Goal: Navigation & Orientation: Find specific page/section

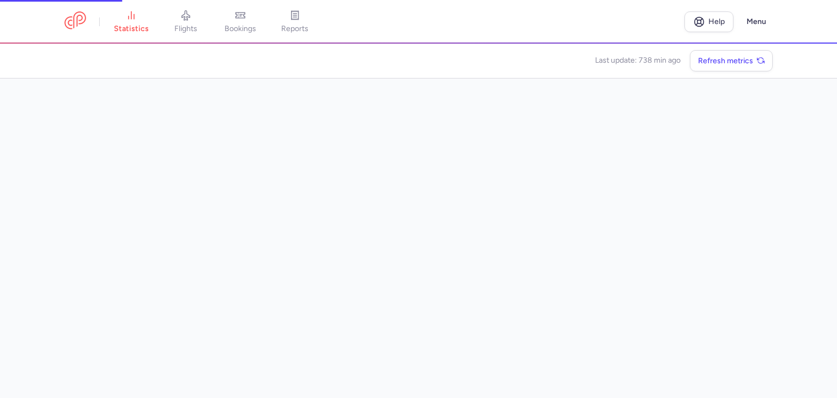
scroll to position [34, 0]
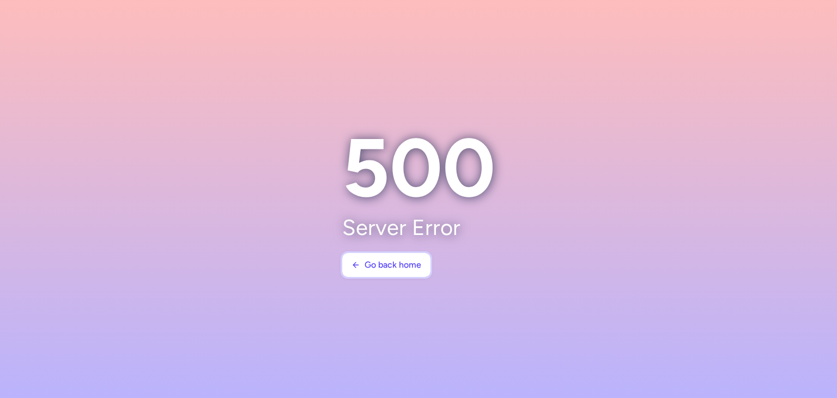
click at [383, 267] on span "Go back home" at bounding box center [392, 265] width 57 height 10
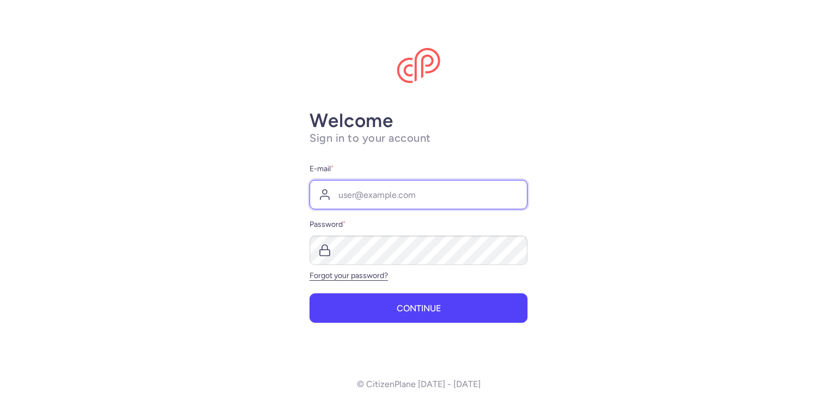
paste input "[EMAIL_ADDRESS][DOMAIN_NAME] 22H#dCZBM48eUXS"
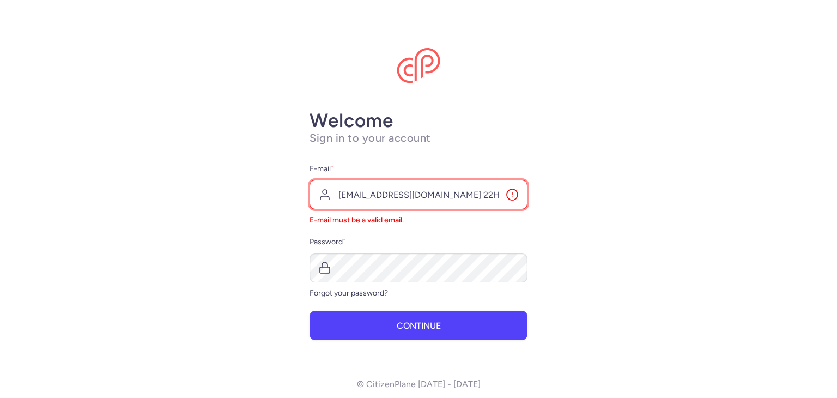
scroll to position [0, 45]
drag, startPoint x: 416, startPoint y: 194, endPoint x: 546, endPoint y: 188, distance: 130.3
click at [546, 188] on main "Welcome Sign in to your account E-mail * [EMAIL_ADDRESS][DOMAIN_NAME] 22H#dCZBM…" at bounding box center [418, 199] width 837 height 398
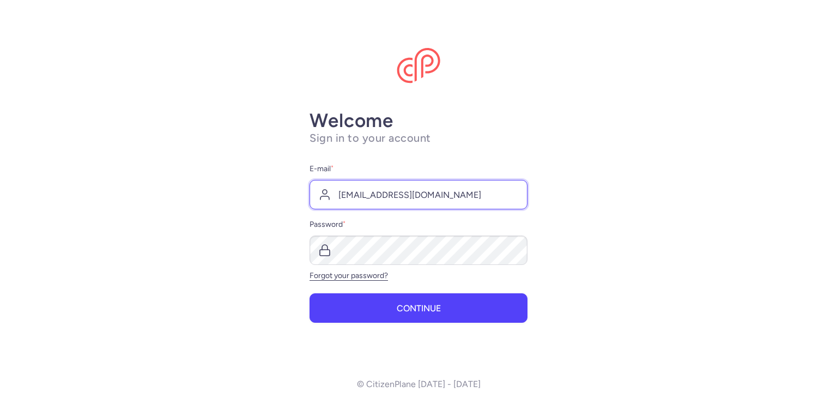
type input "[EMAIL_ADDRESS][DOMAIN_NAME]"
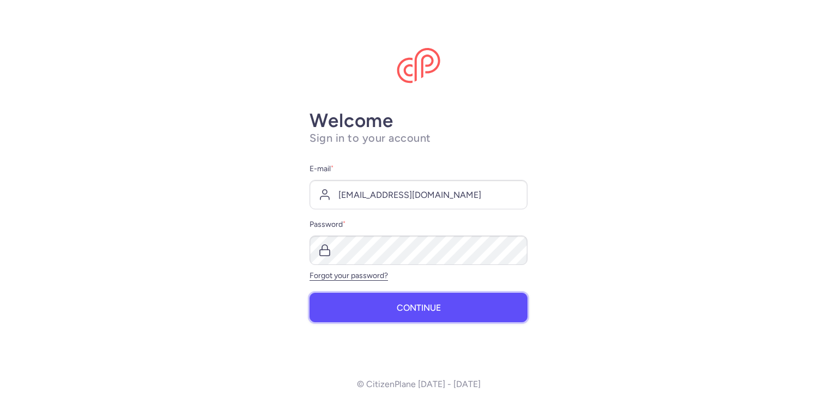
click at [428, 303] on span "Continue" at bounding box center [419, 308] width 44 height 10
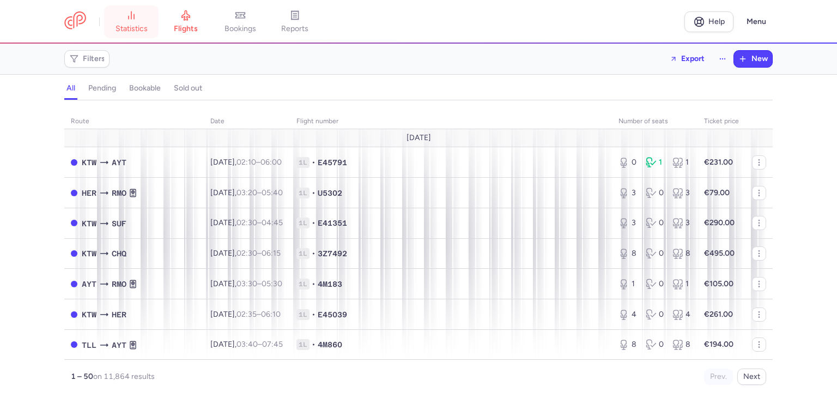
click at [116, 31] on span "statistics" at bounding box center [131, 29] width 32 height 10
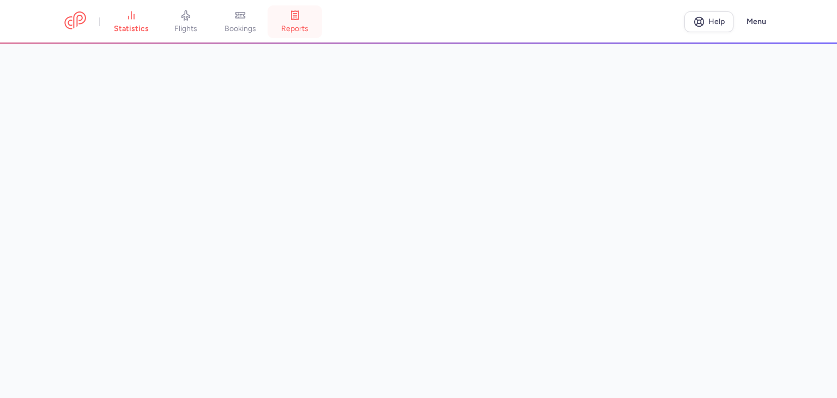
click at [294, 21] on link "reports" at bounding box center [294, 22] width 54 height 24
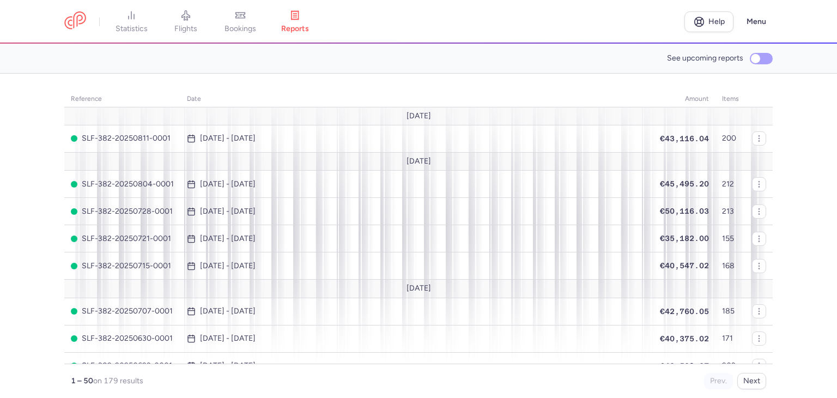
click at [748, 52] on label "See upcoming reports" at bounding box center [720, 58] width 106 height 16
click at [750, 53] on input "See upcoming reports" at bounding box center [761, 58] width 23 height 11
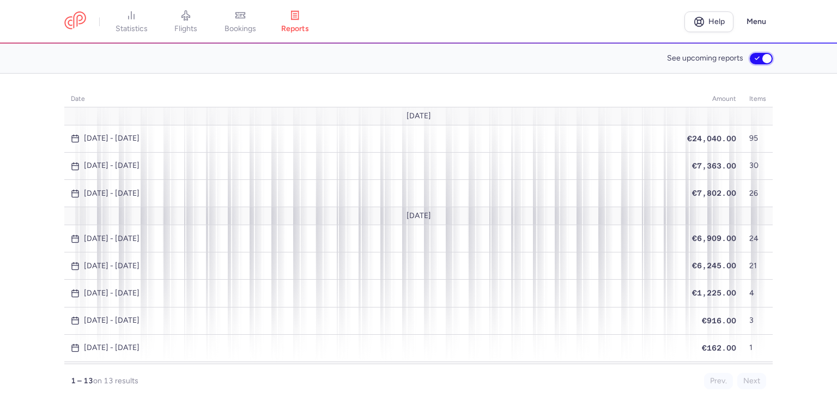
click at [758, 59] on input "See upcoming reports" at bounding box center [761, 58] width 23 height 11
checkbox input "false"
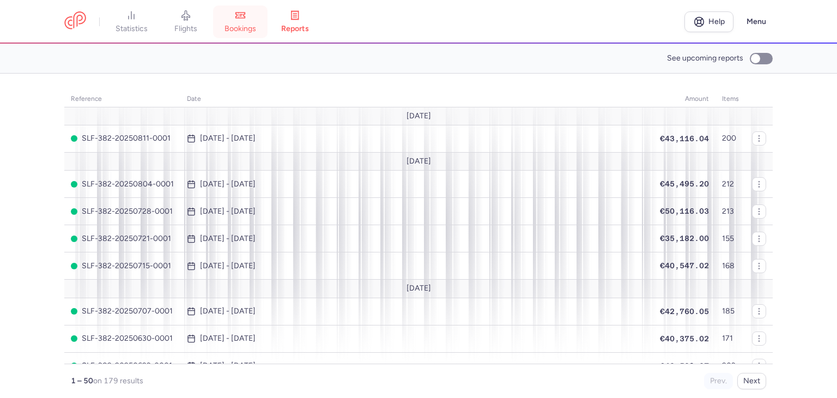
click at [253, 25] on span "bookings" at bounding box center [240, 29] width 32 height 10
